Goal: Information Seeking & Learning: Find specific fact

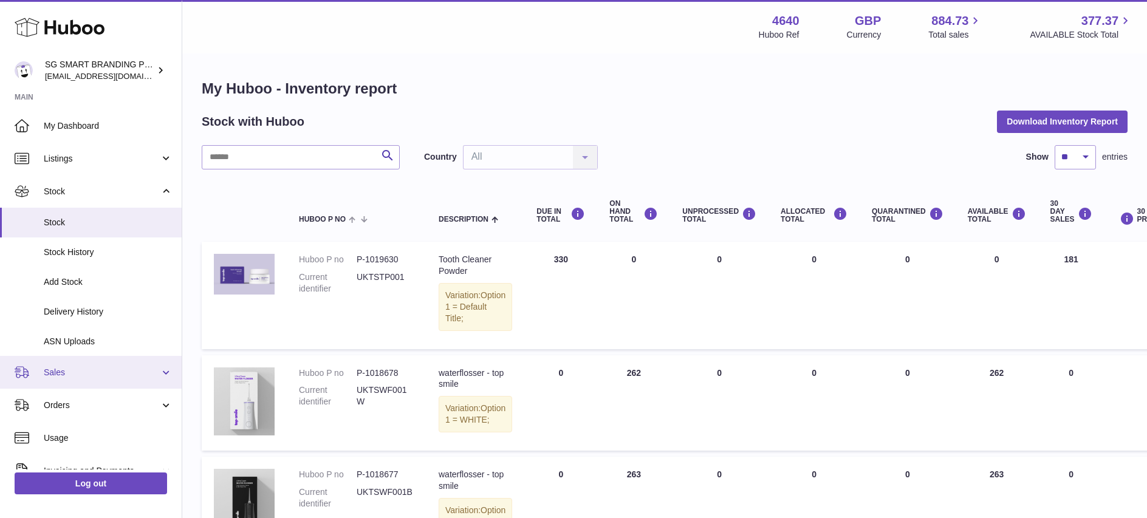
click at [103, 376] on span "Sales" at bounding box center [102, 373] width 116 height 12
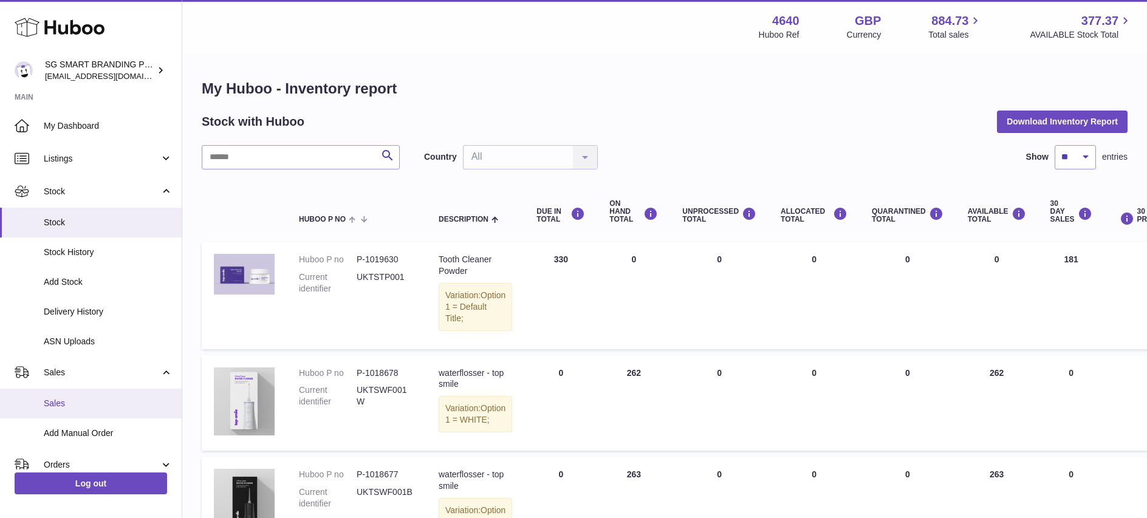
click at [78, 408] on span "Sales" at bounding box center [108, 404] width 129 height 12
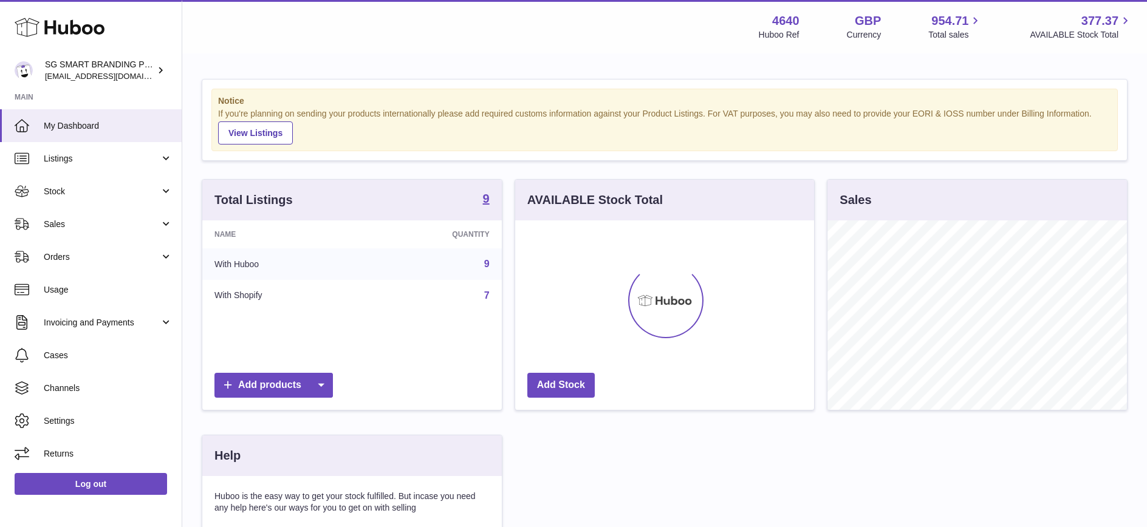
scroll to position [190, 299]
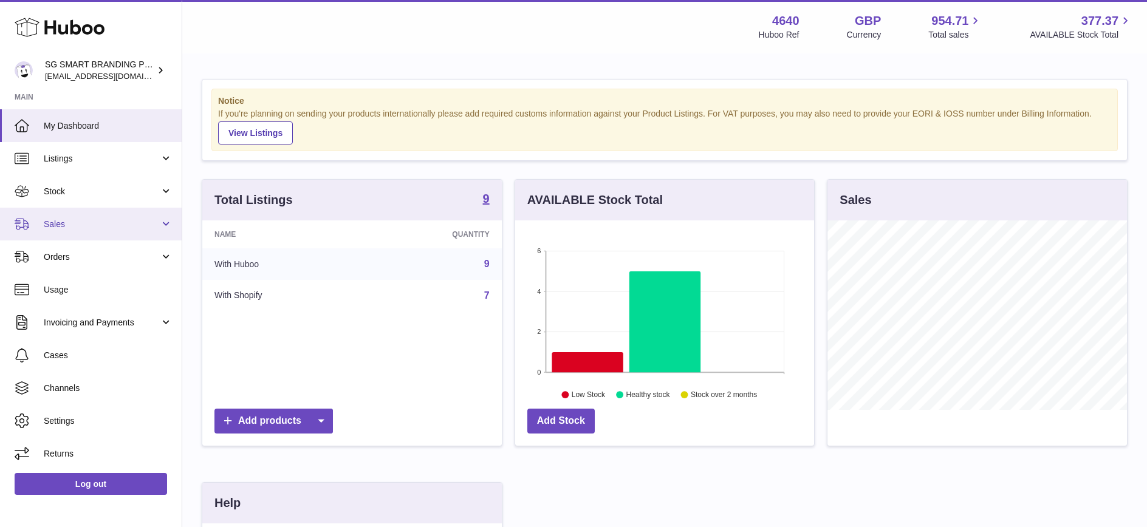
click at [86, 208] on link "Sales" at bounding box center [91, 224] width 182 height 33
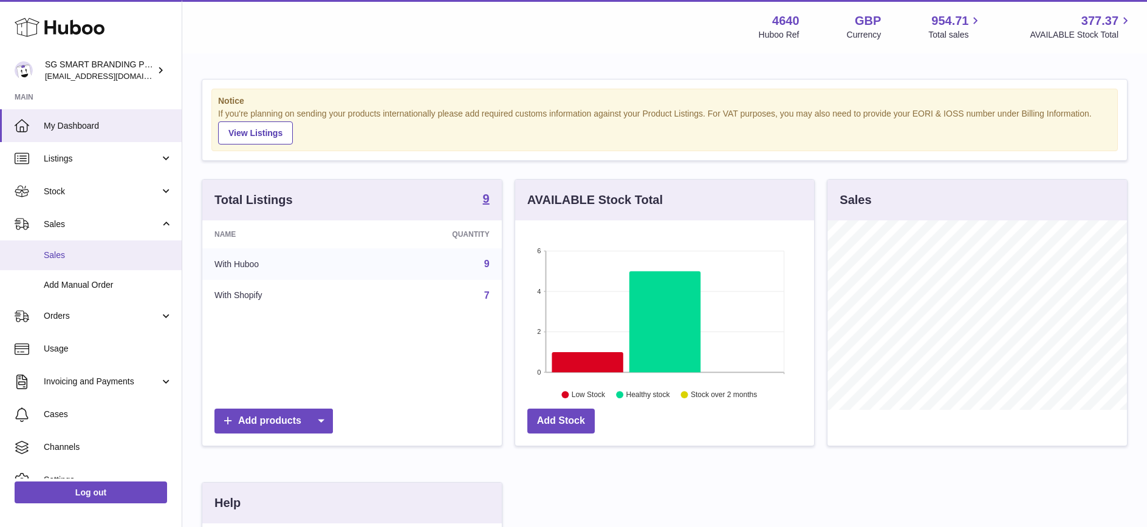
click at [61, 250] on span "Sales" at bounding box center [108, 256] width 129 height 12
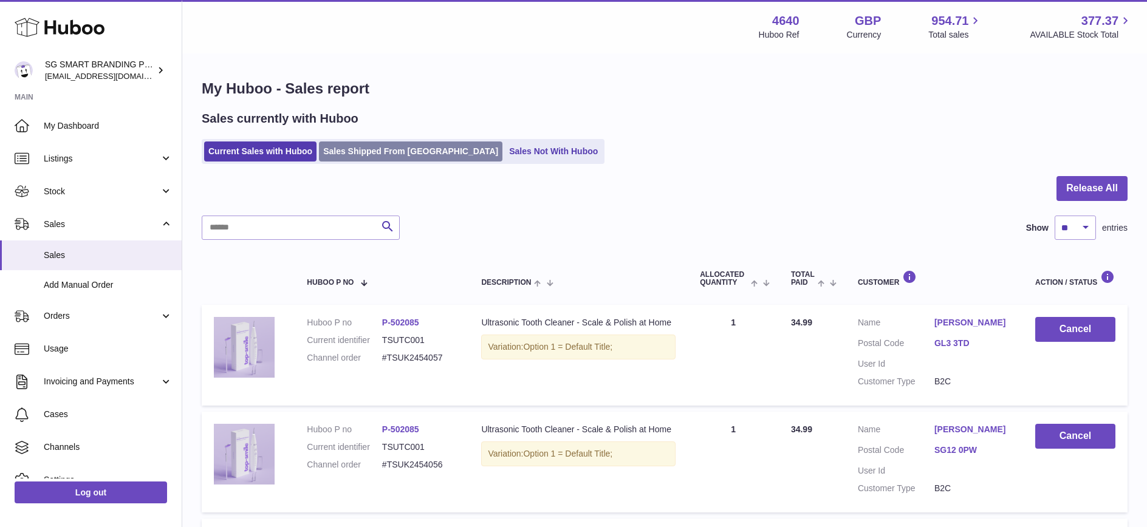
click at [399, 143] on link "Sales Shipped From [GEOGRAPHIC_DATA]" at bounding box center [411, 152] width 184 height 20
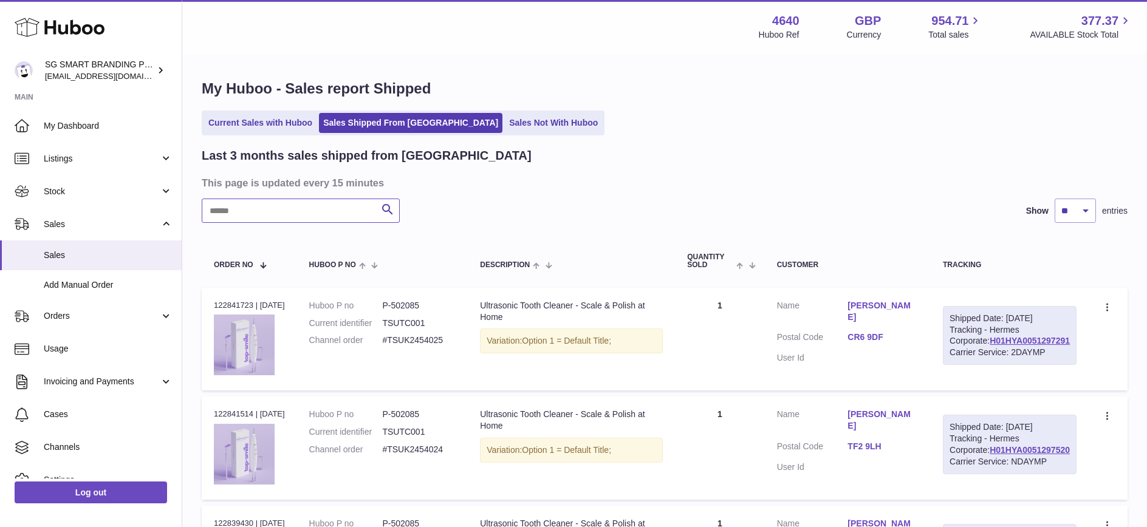
click at [248, 211] on input "text" at bounding box center [301, 211] width 198 height 24
paste input "**********"
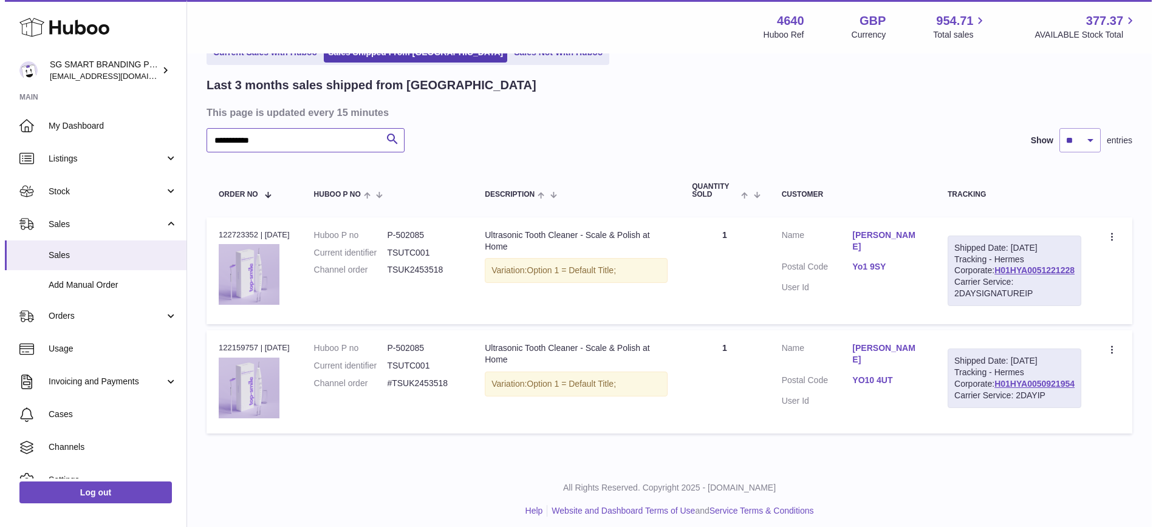
scroll to position [91, 0]
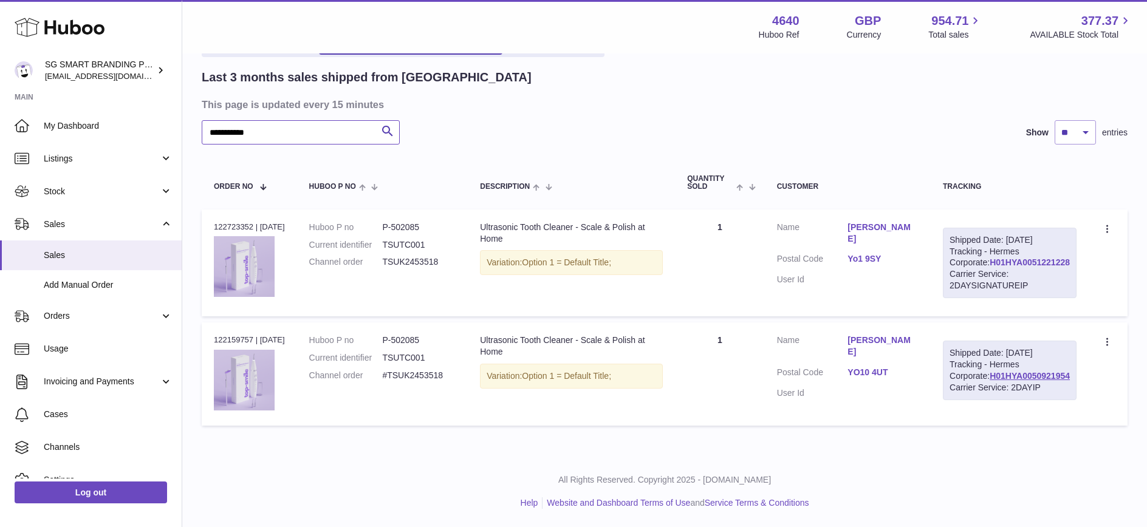
type input "**********"
click at [1004, 267] on link "H01HYA0051221228" at bounding box center [1030, 263] width 80 height 10
click at [894, 253] on link "Yo1 9SY" at bounding box center [883, 259] width 71 height 12
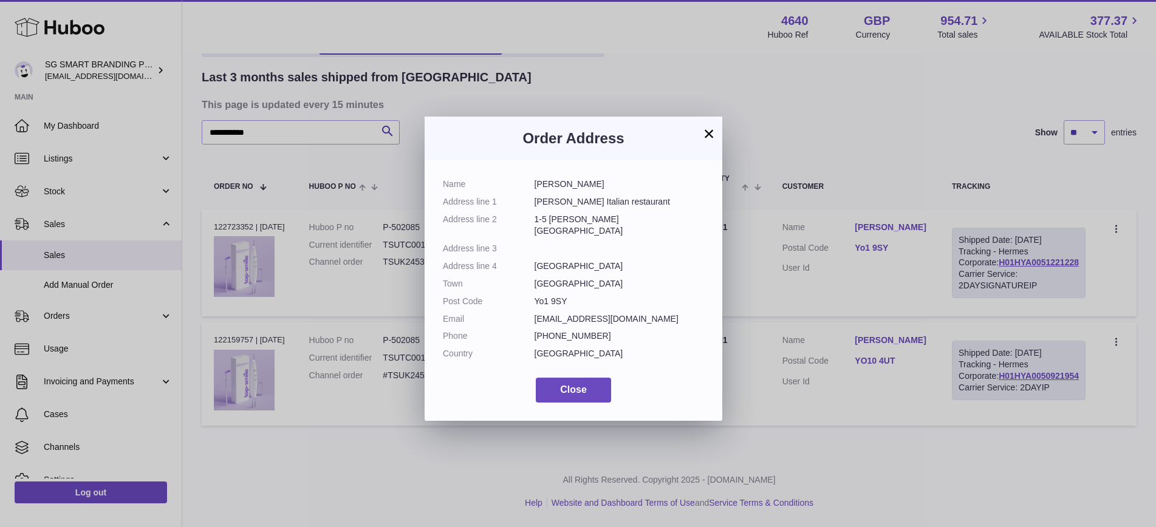
drag, startPoint x: 565, startPoint y: 286, endPoint x: 533, endPoint y: 286, distance: 32.2
click at [533, 286] on dl "Name Salem Khalifa Address line 1 Marzano Italian restaurant Address line 2 1-5…" at bounding box center [573, 272] width 261 height 187
copy dl "Yo1 9SY"
click at [572, 204] on dd "Marzano Italian restaurant" at bounding box center [620, 202] width 170 height 12
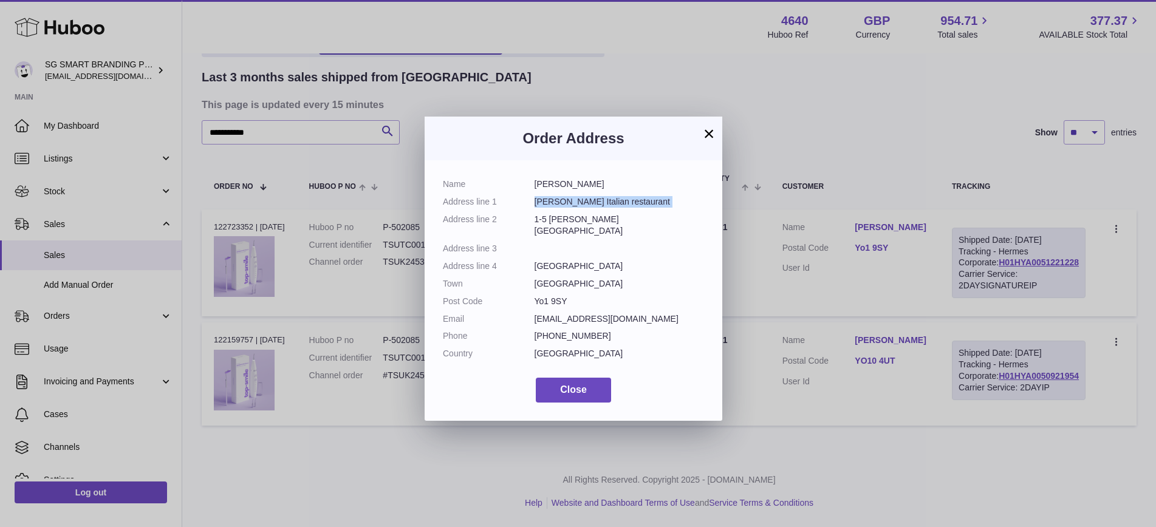
click at [572, 204] on dd "Marzano Italian restaurant" at bounding box center [620, 202] width 170 height 12
copy dl "Marzano Italian restaurant"
drag, startPoint x: 549, startPoint y: 219, endPoint x: 717, endPoint y: 222, distance: 167.8
click at [624, 222] on dd "1-5 Foss bridge house" at bounding box center [620, 225] width 170 height 23
copy dd "Foss bridge house"
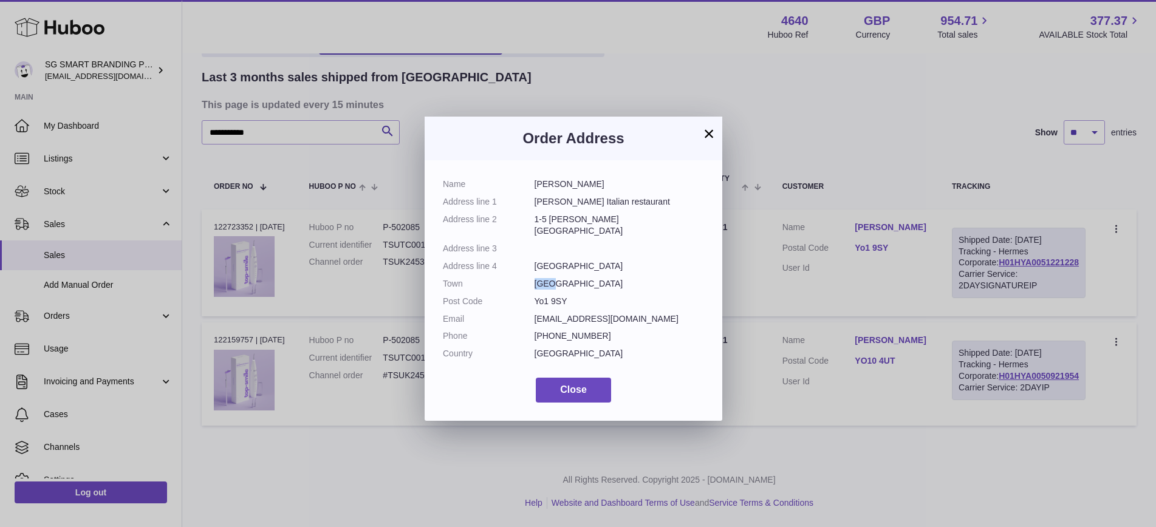
drag, startPoint x: 535, startPoint y: 269, endPoint x: 551, endPoint y: 270, distance: 15.8
click at [551, 278] on dd "York" at bounding box center [620, 284] width 170 height 12
copy dd "York"
click at [540, 296] on dd "Yo1 9SY" at bounding box center [620, 302] width 170 height 12
click at [539, 296] on dd "Yo1 9SY" at bounding box center [620, 302] width 170 height 12
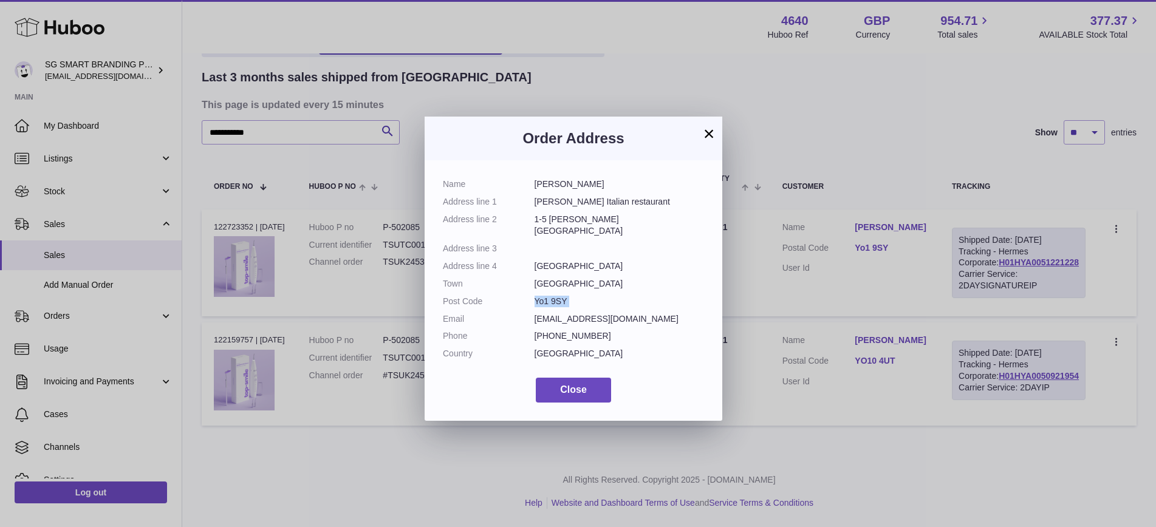
click at [539, 296] on dd "Yo1 9SY" at bounding box center [620, 302] width 170 height 12
copy dl "Yo1 9SY"
